Goal: Task Accomplishment & Management: Manage account settings

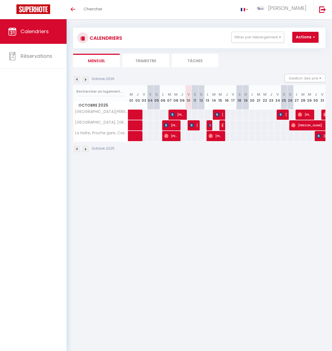
scroll to position [5, 0]
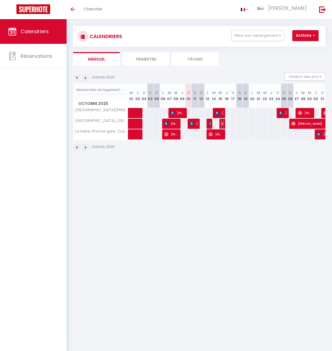
click at [222, 124] on img at bounding box center [223, 123] width 4 height 4
select select "OK"
select select "0"
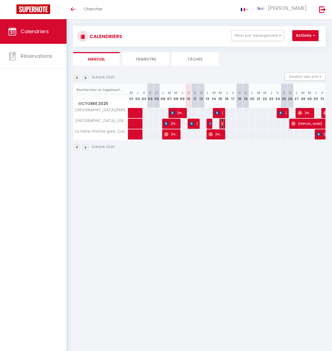
select select "1"
select select
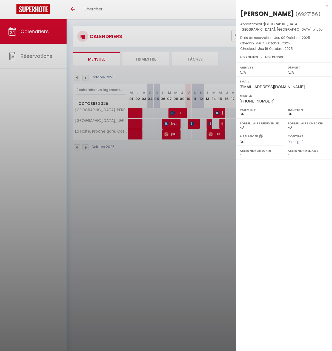
click at [201, 172] on div at bounding box center [166, 175] width 332 height 351
